Goal: Information Seeking & Learning: Understand process/instructions

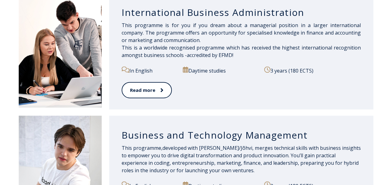
scroll to position [428, 0]
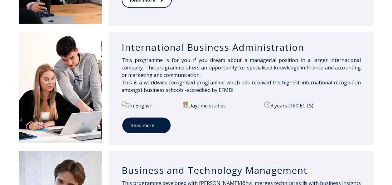
click at [142, 123] on link "Read more" at bounding box center [146, 125] width 50 height 17
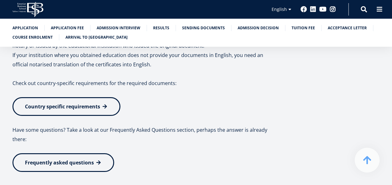
scroll to position [1136, 0]
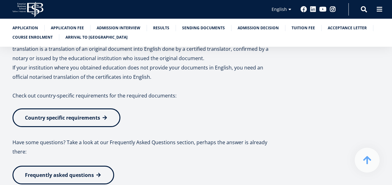
click at [55, 118] on span "Country specific requirements" at bounding box center [62, 117] width 75 height 7
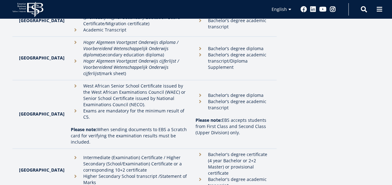
scroll to position [1483, 0]
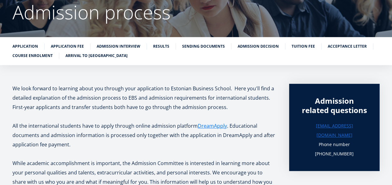
scroll to position [50, 0]
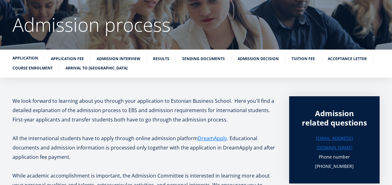
click at [28, 58] on link "Application" at bounding box center [25, 58] width 26 height 6
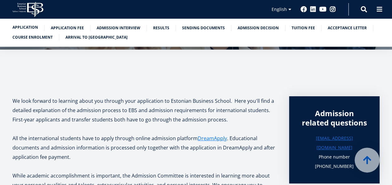
scroll to position [256, 0]
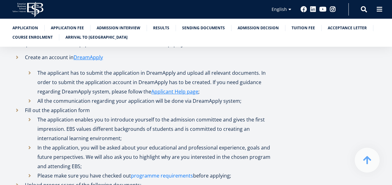
click at [155, 172] on link "programme requirements" at bounding box center [162, 175] width 62 height 9
